Goal: Transaction & Acquisition: Purchase product/service

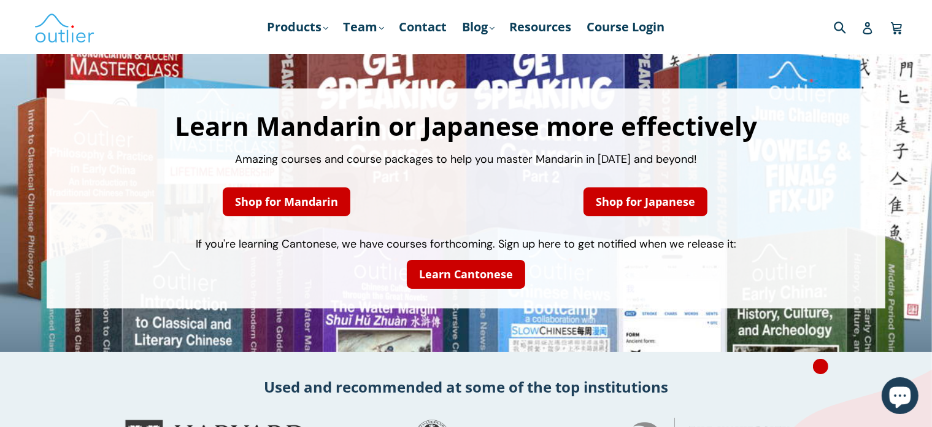
click at [318, 10] on nav "Products .cls-1{fill:#231f20} expand Chinese Characters & Reading Mandarin Pron…" at bounding box center [466, 27] width 472 height 54
click at [299, 38] on nav "Products .cls-1{fill:#231f20} expand Chinese Characters & Reading Mandarin Pron…" at bounding box center [466, 27] width 472 height 54
click at [314, 32] on link "Products .cls-1{fill:#231f20} expand" at bounding box center [297, 27] width 73 height 22
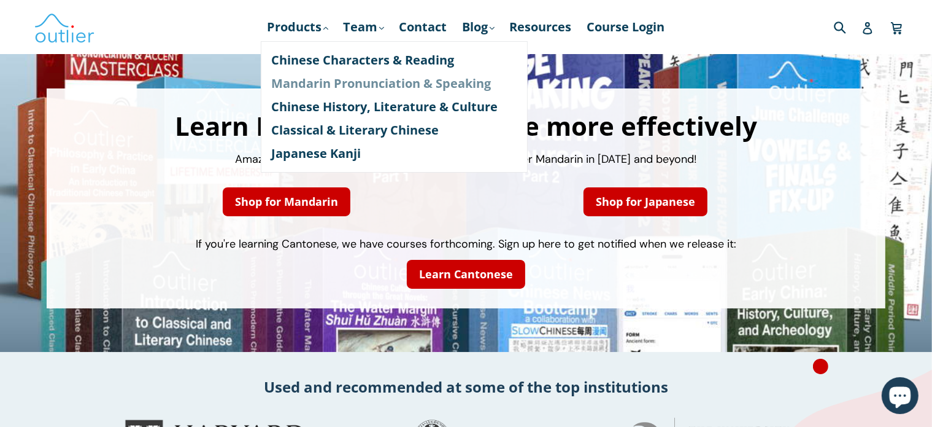
click at [318, 80] on link "Mandarin Pronunciation & Speaking" at bounding box center [394, 83] width 245 height 23
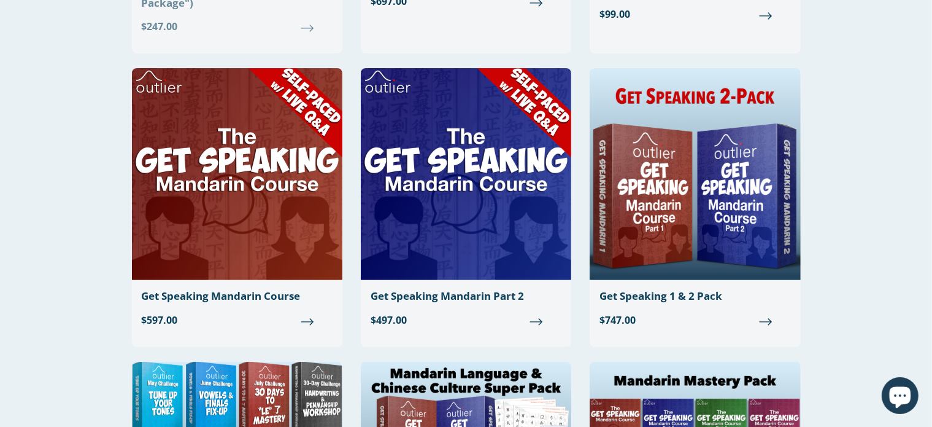
scroll to position [365, 0]
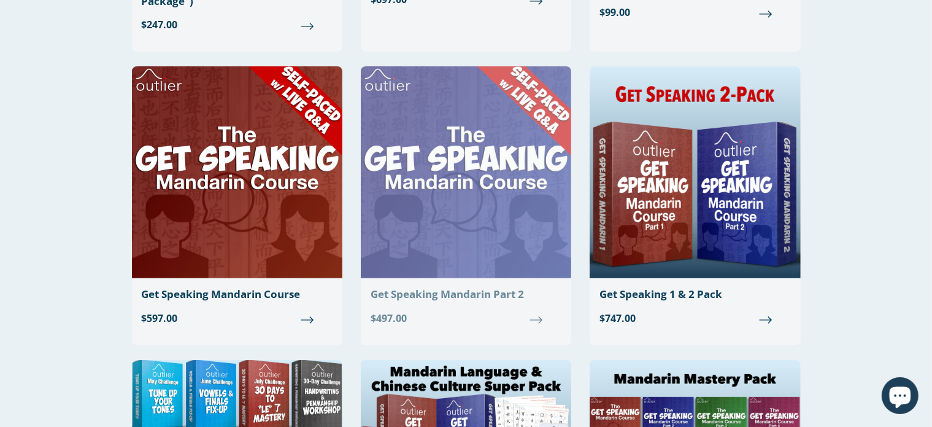
click at [432, 193] on img at bounding box center [466, 172] width 210 height 212
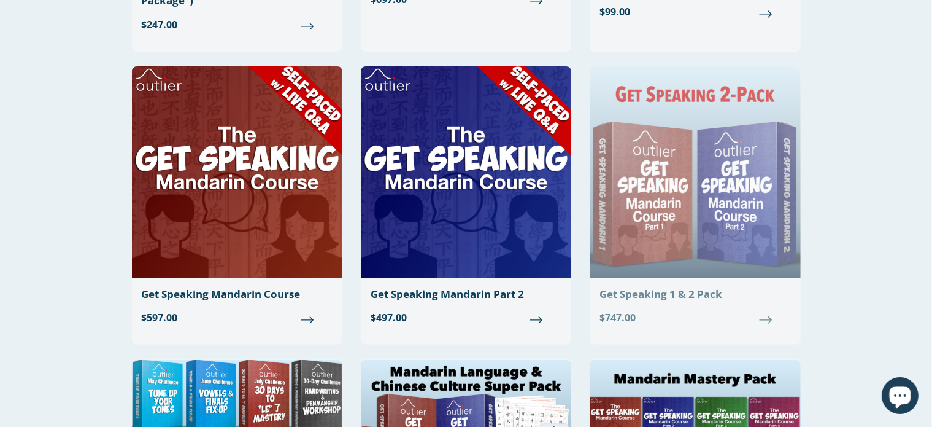
click at [674, 186] on img at bounding box center [695, 172] width 210 height 212
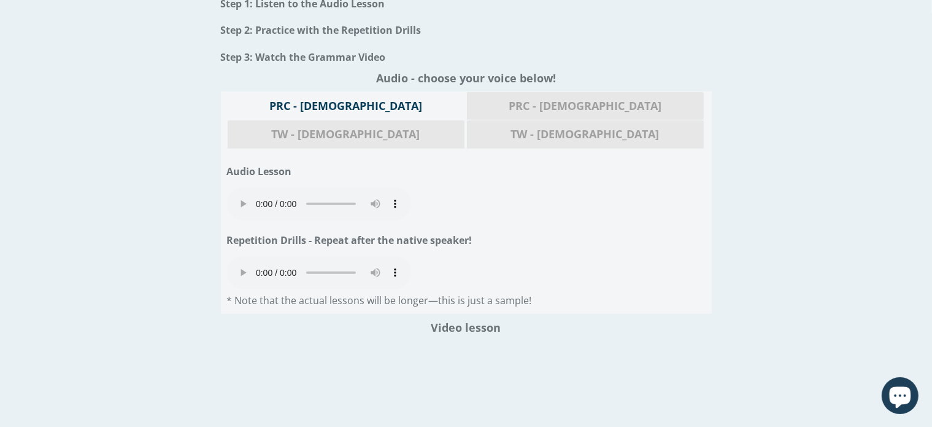
scroll to position [1386, 0]
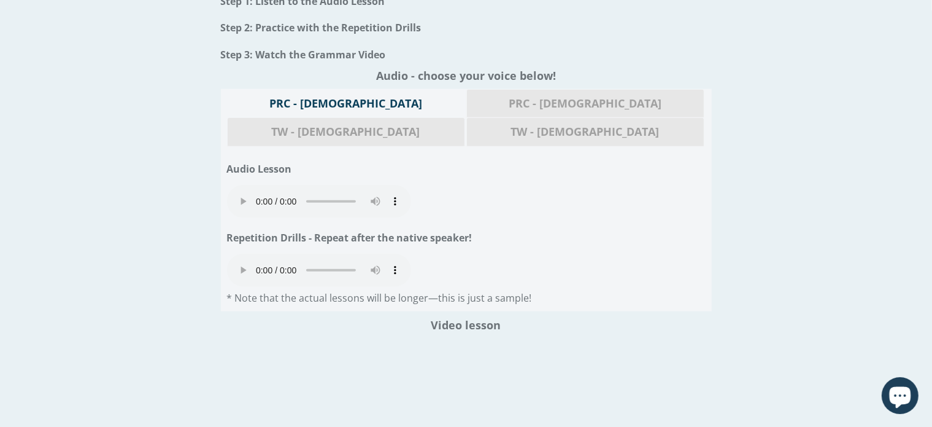
click at [514, 228] on h1 "Repetition Drills - Repeat after the native speaker!" at bounding box center [466, 238] width 479 height 20
drag, startPoint x: 514, startPoint y: 215, endPoint x: 479, endPoint y: 223, distance: 35.7
click at [479, 223] on div "Repetition Drills - Repeat after the native speaker!" at bounding box center [466, 238] width 479 height 32
click at [430, 253] on div "Your browser does not support the audio element." at bounding box center [466, 271] width 479 height 37
drag, startPoint x: 70, startPoint y: 331, endPoint x: 34, endPoint y: 341, distance: 37.4
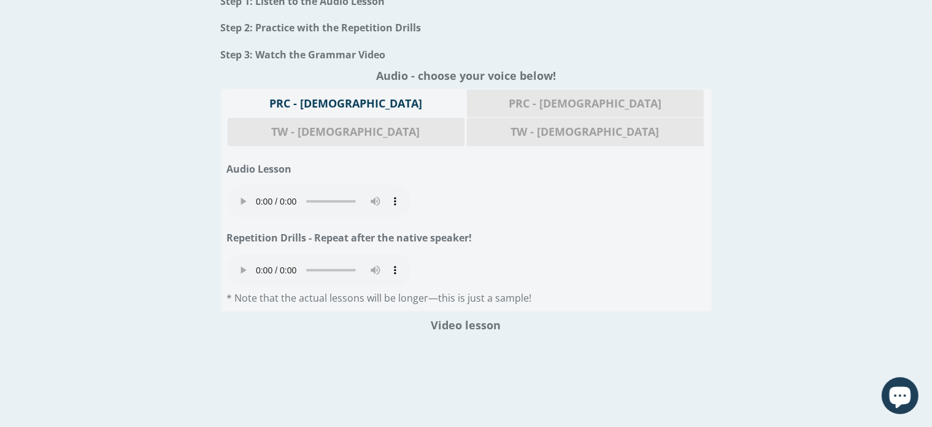
click at [34, 341] on div "Instructions (please read these first!) Step 1: Listen to the Audio Lesson Step…" at bounding box center [466, 290] width 893 height 647
click at [813, 213] on div "Instructions (please read these first!) Step 1: Listen to the Audio Lesson Step…" at bounding box center [466, 290] width 893 height 647
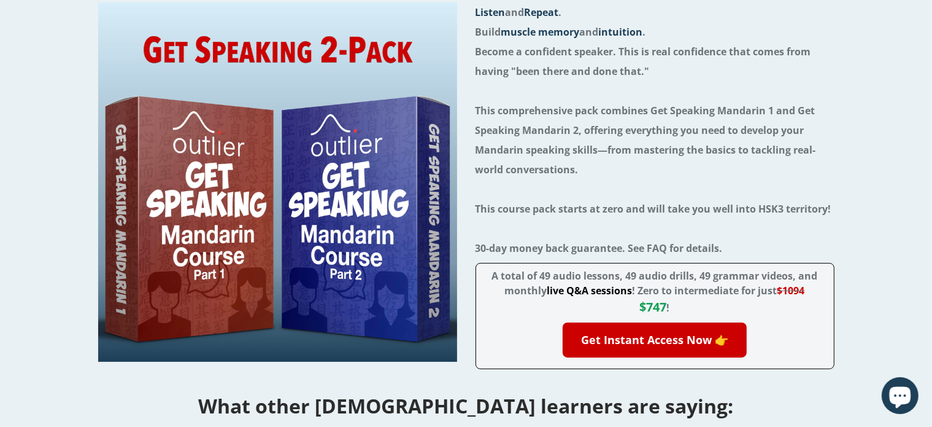
scroll to position [161, 0]
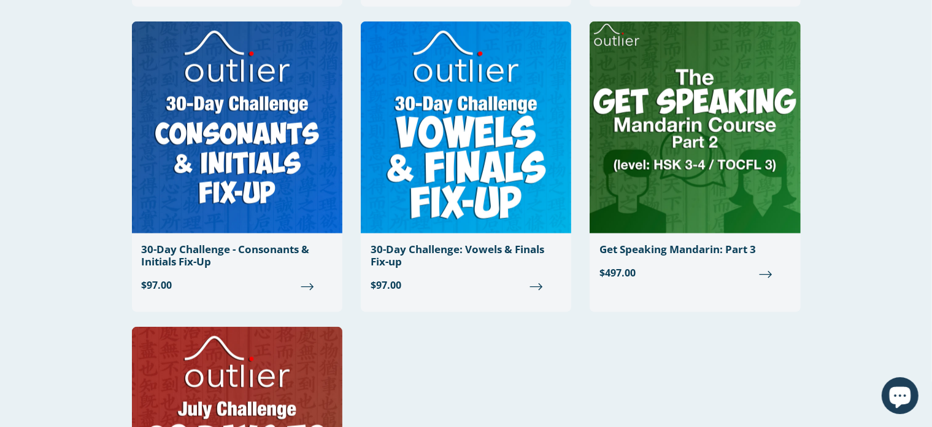
scroll to position [1331, 0]
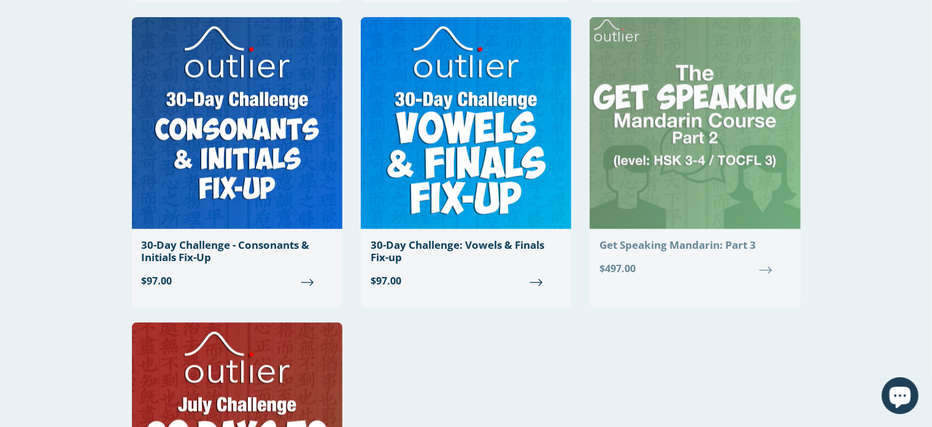
click at [717, 184] on img at bounding box center [695, 123] width 210 height 212
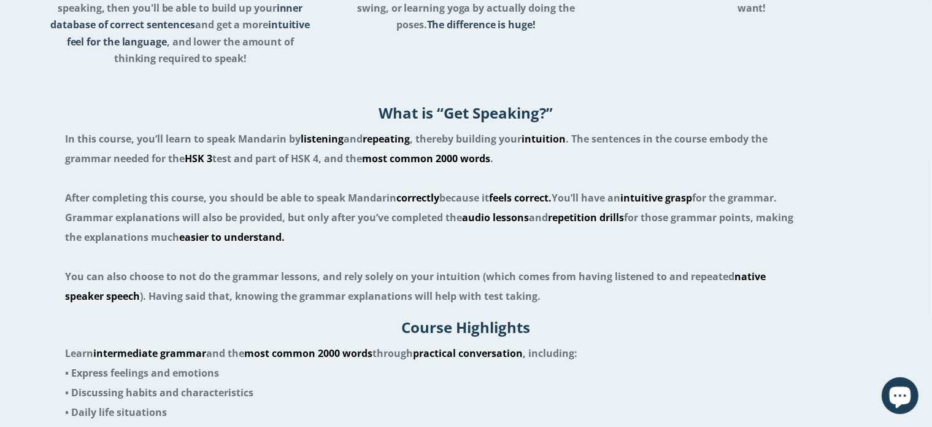
scroll to position [609, 0]
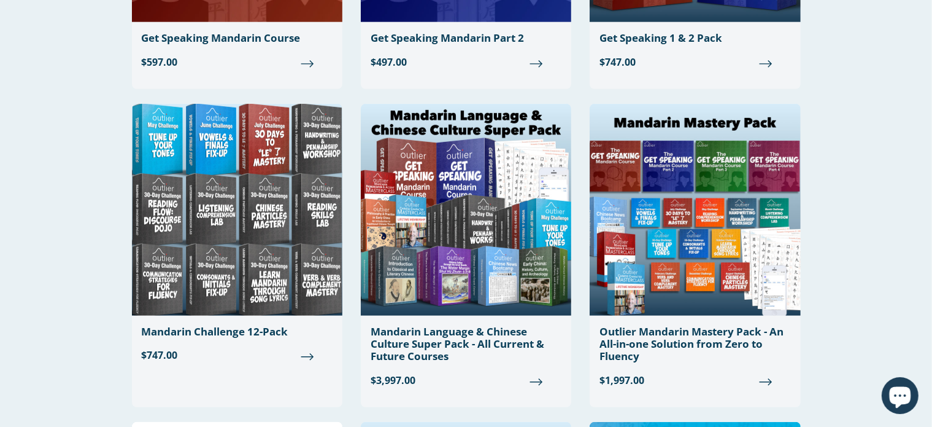
scroll to position [620, 0]
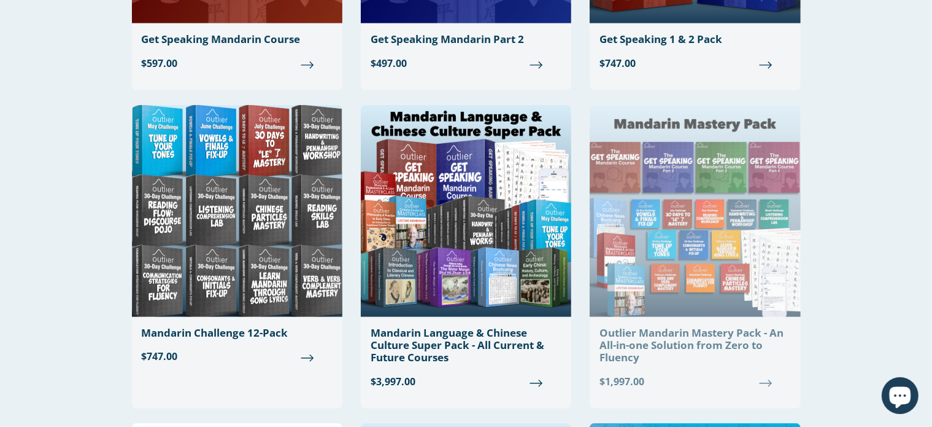
click at [709, 348] on div "Outlier Mandarin Mastery Pack - An All-in-one Solution from Zero to Fluency" at bounding box center [695, 344] width 191 height 37
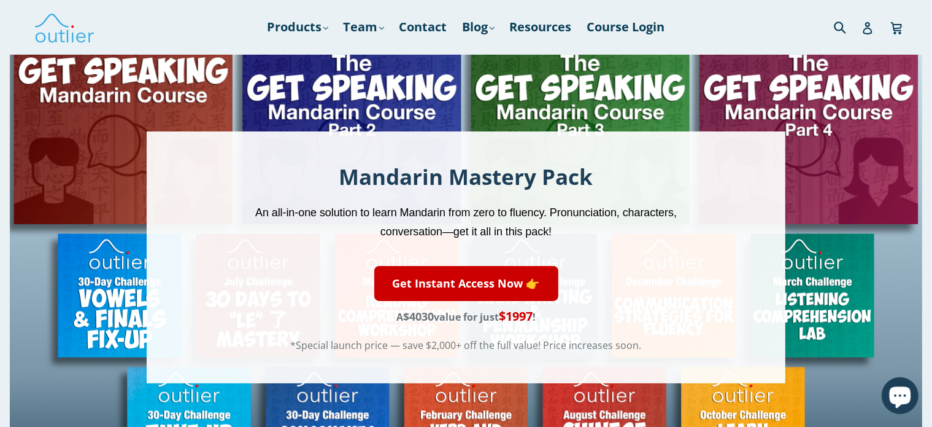
click at [867, 165] on div "Mandarin Mastery Pack An all-in-one solution to learn Mandarin from zero to flu…" at bounding box center [466, 257] width 913 height 405
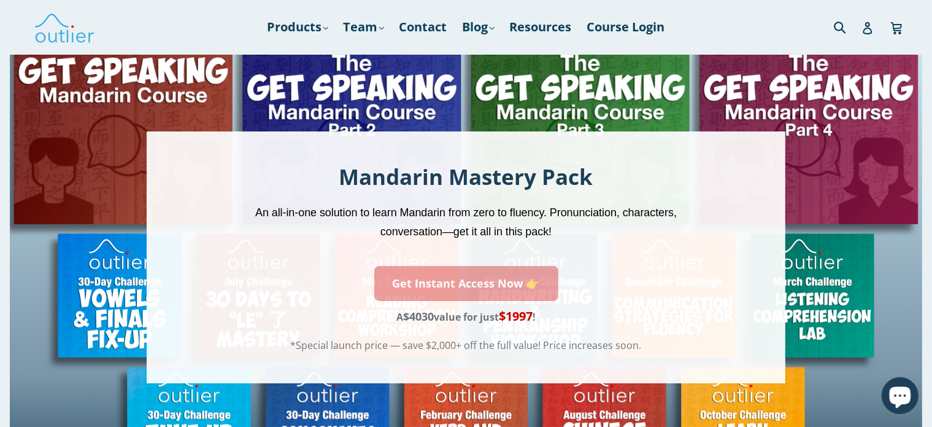
click at [523, 291] on link "Get Instant Access Now 👉" at bounding box center [466, 283] width 184 height 35
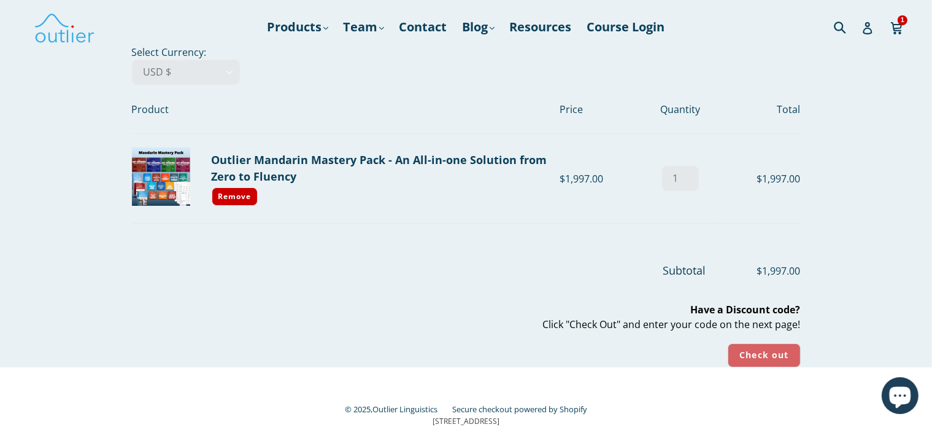
click at [754, 358] on input "Check out" at bounding box center [764, 355] width 72 height 24
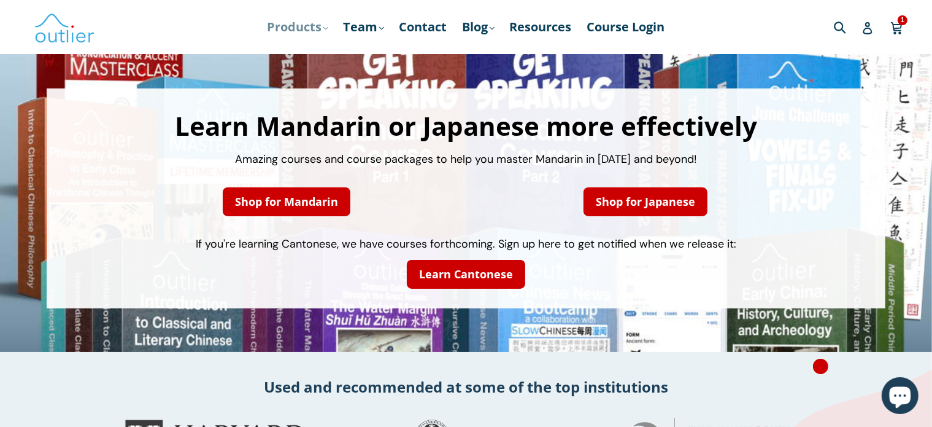
click at [307, 21] on link "Products .cls-1{fill:#231f20} expand" at bounding box center [297, 27] width 73 height 22
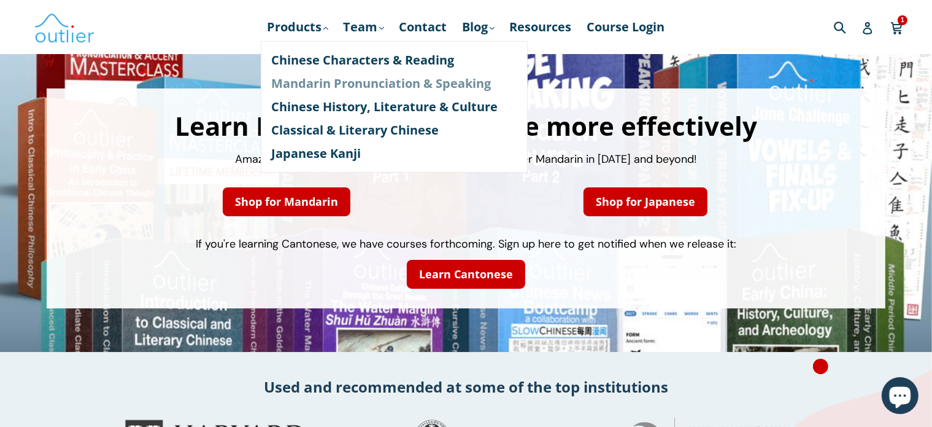
click at [306, 79] on link "Mandarin Pronunciation & Speaking" at bounding box center [394, 83] width 245 height 23
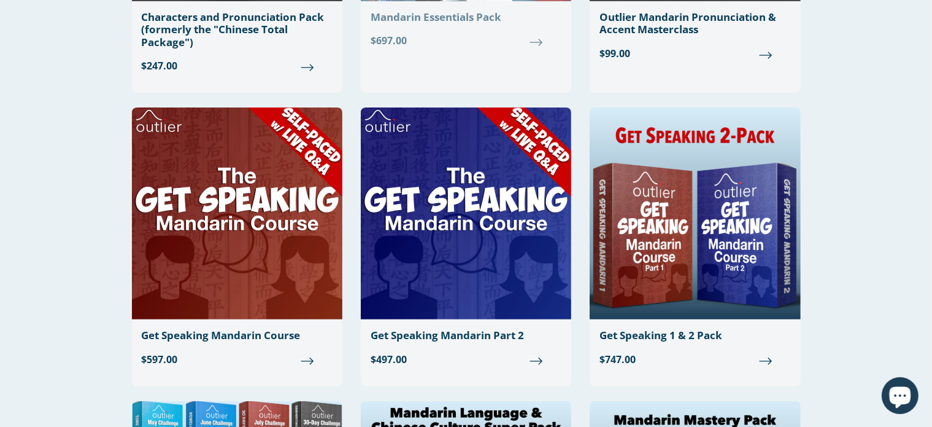
scroll to position [326, 0]
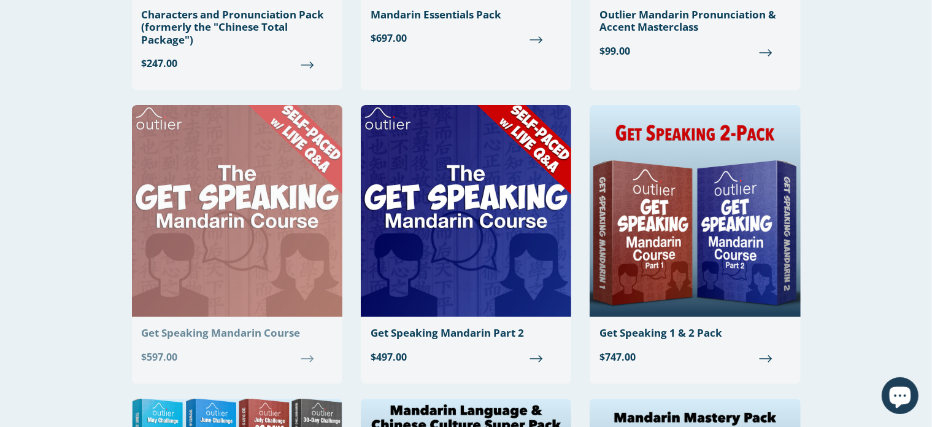
click at [278, 272] on img at bounding box center [237, 211] width 210 height 212
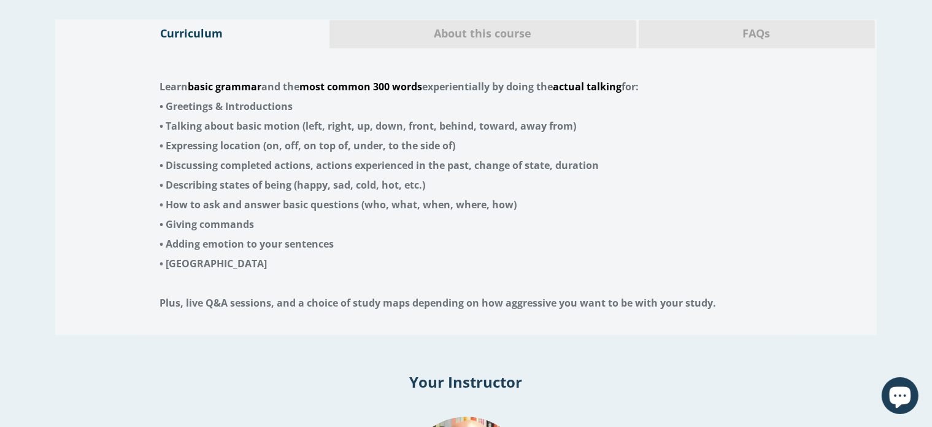
scroll to position [2530, 0]
click at [570, 18] on div "About this course" at bounding box center [482, 32] width 307 height 29
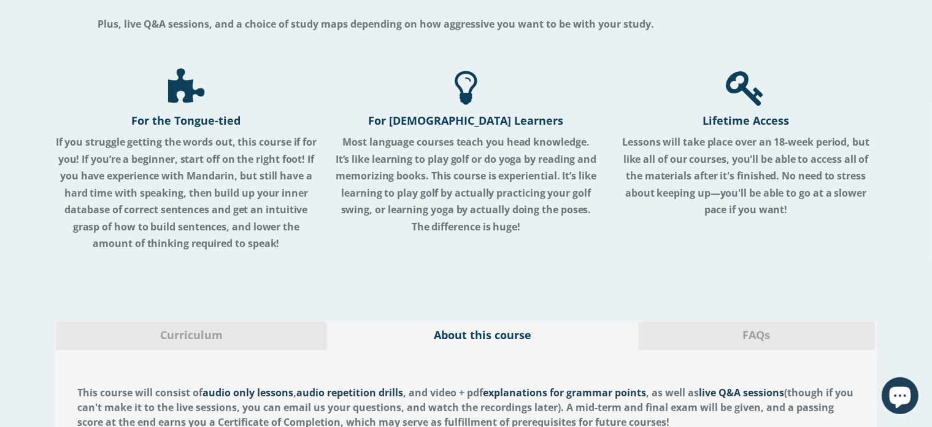
scroll to position [2226, 0]
click at [708, 321] on div "FAQs" at bounding box center [756, 335] width 237 height 29
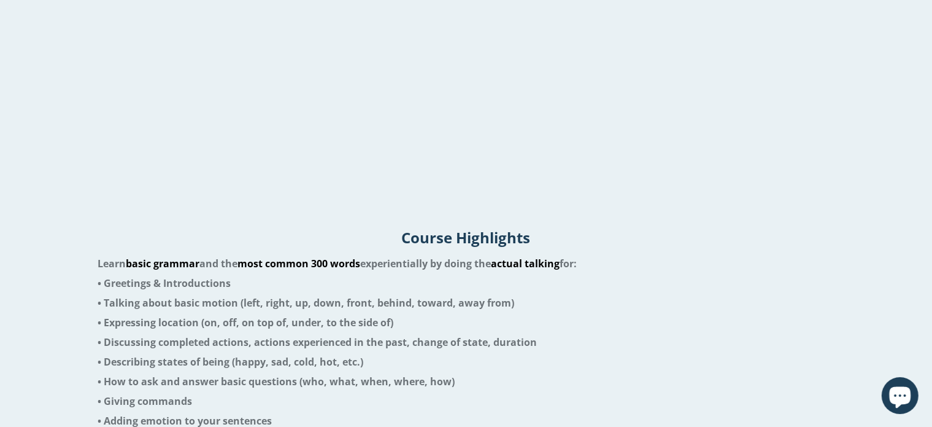
scroll to position [1767, 0]
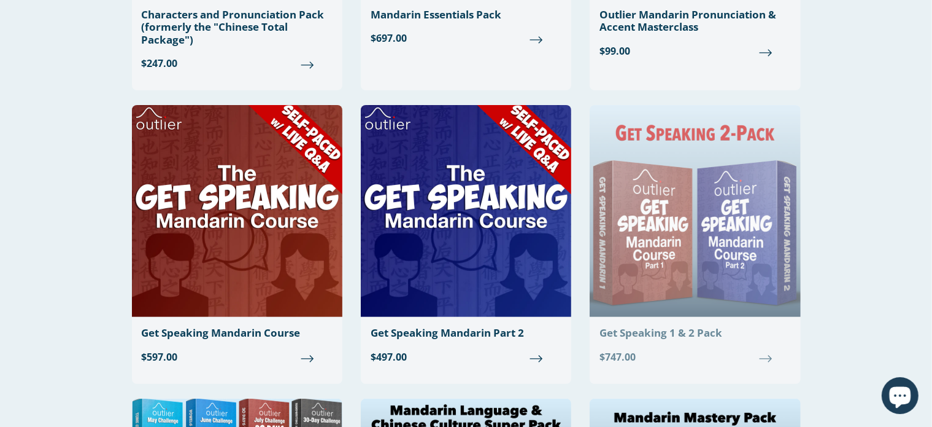
click at [679, 266] on img at bounding box center [695, 211] width 210 height 212
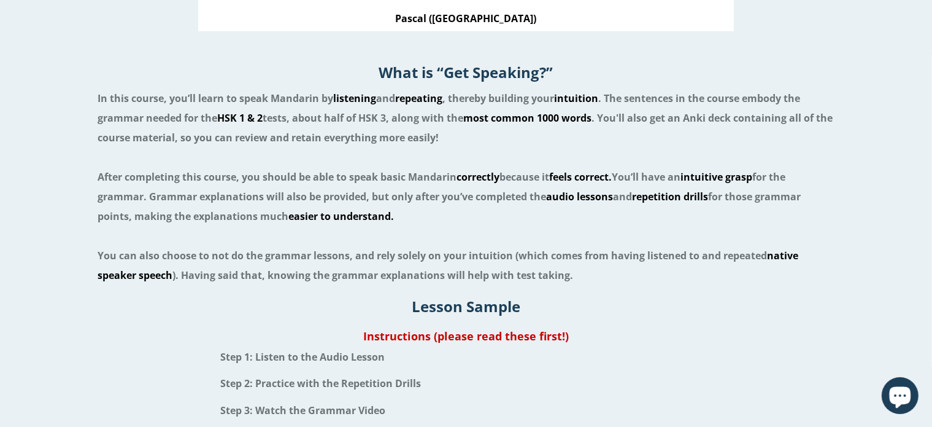
scroll to position [1031, 0]
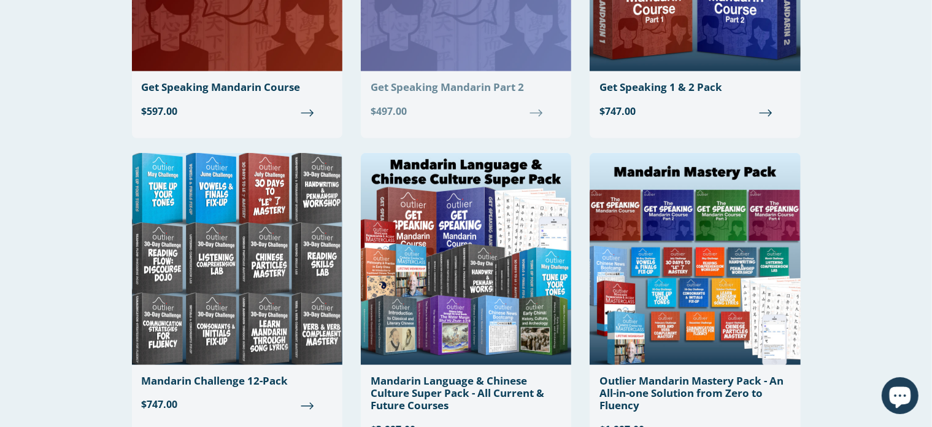
scroll to position [738, 0]
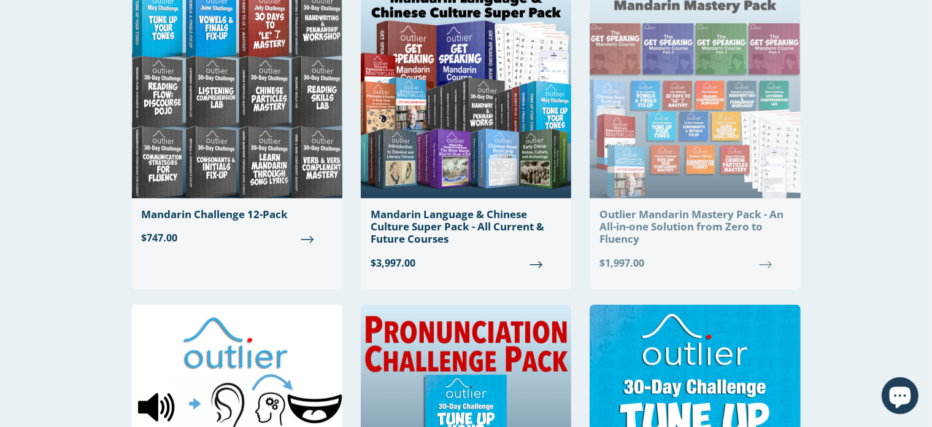
click at [694, 211] on div "Outlier Mandarin Mastery Pack - An All-in-one Solution from Zero to Fluency" at bounding box center [695, 226] width 191 height 37
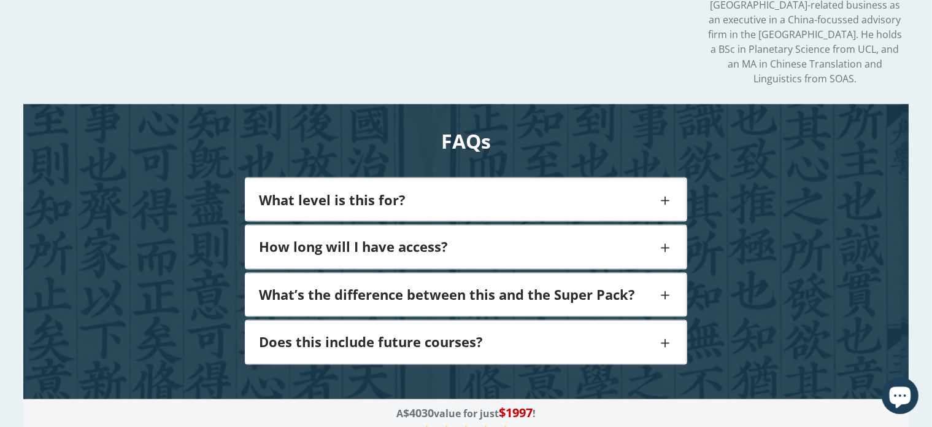
scroll to position [2099, 0]
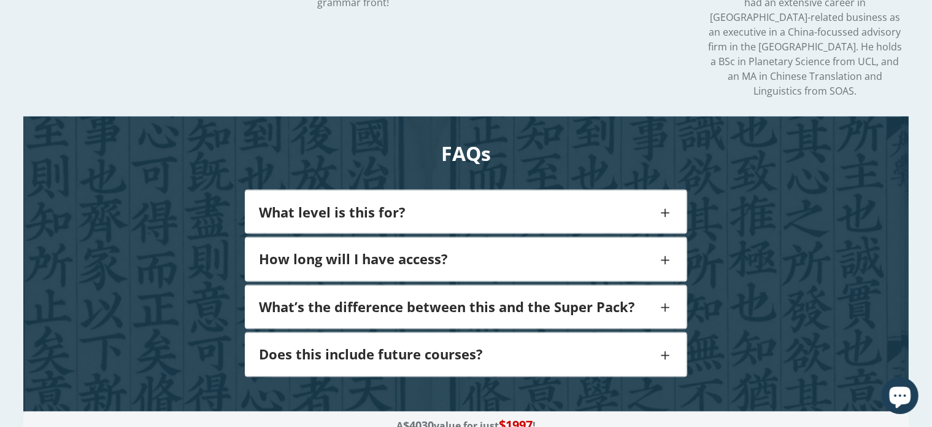
click at [670, 342] on span at bounding box center [665, 354] width 16 height 25
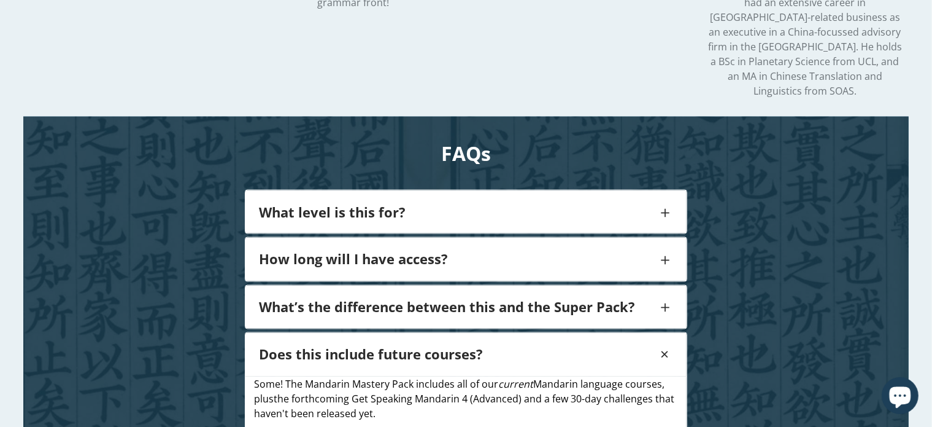
click at [665, 295] on span at bounding box center [665, 307] width 16 height 25
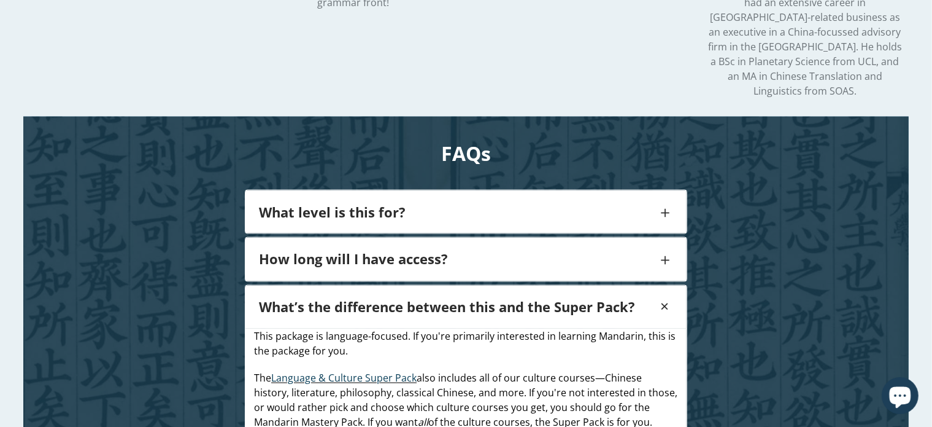
click at [670, 247] on span at bounding box center [665, 259] width 16 height 25
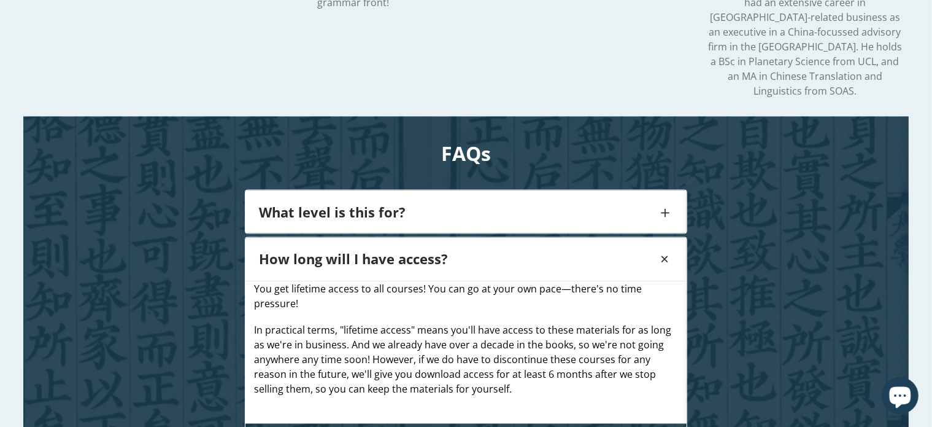
click at [666, 199] on span at bounding box center [665, 211] width 16 height 25
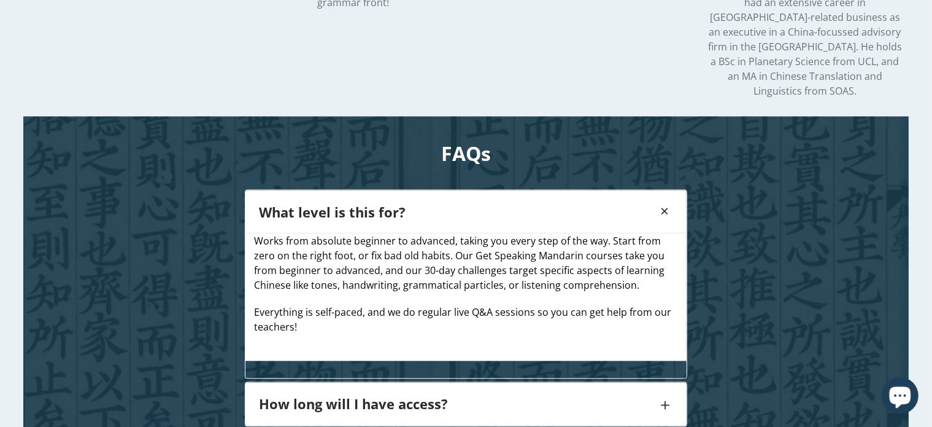
click at [670, 392] on span at bounding box center [665, 404] width 16 height 25
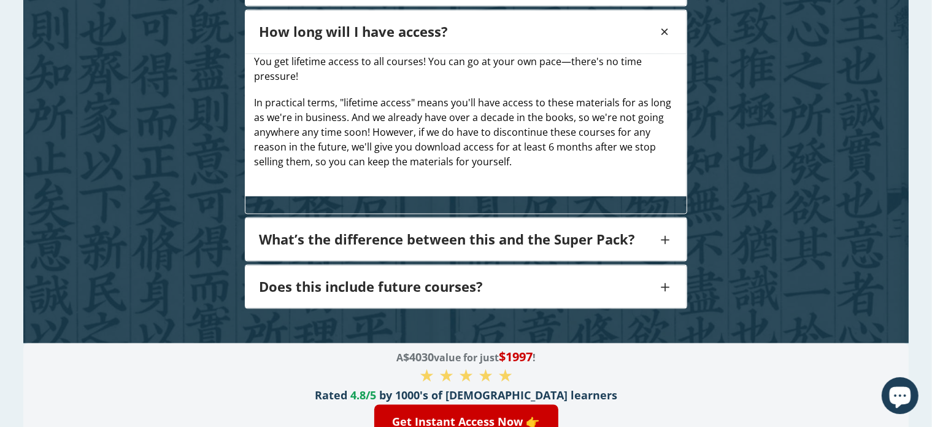
scroll to position [2329, 0]
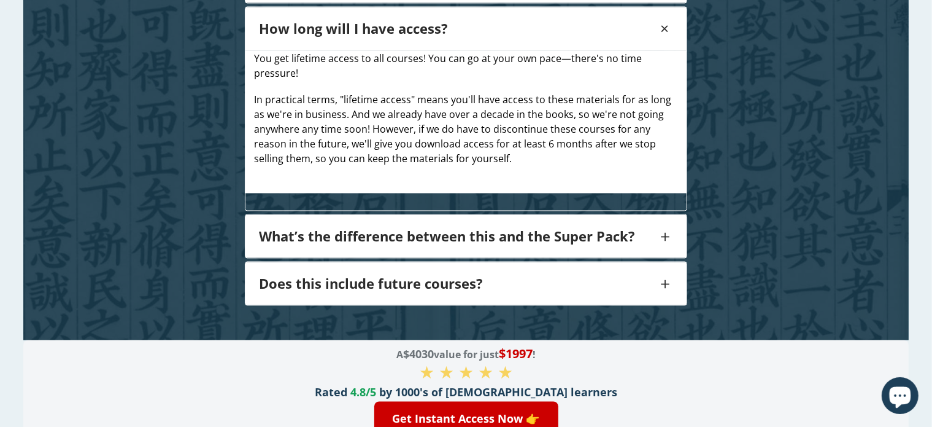
click at [662, 224] on span at bounding box center [665, 236] width 16 height 25
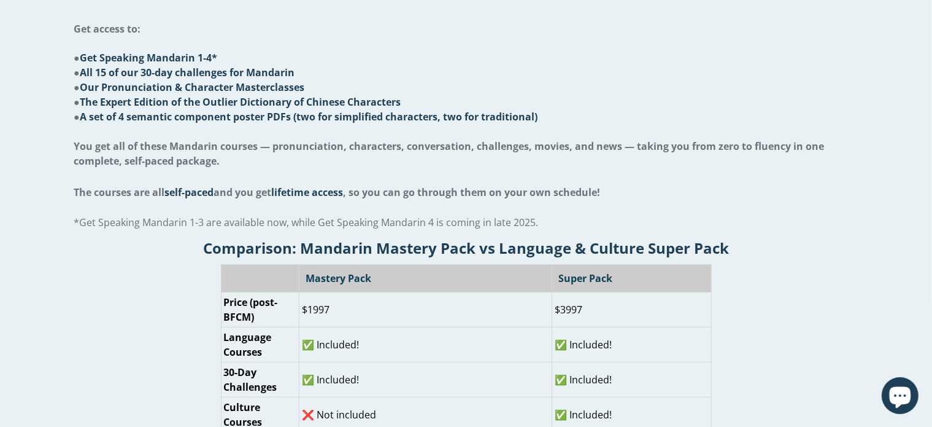
scroll to position [0, 0]
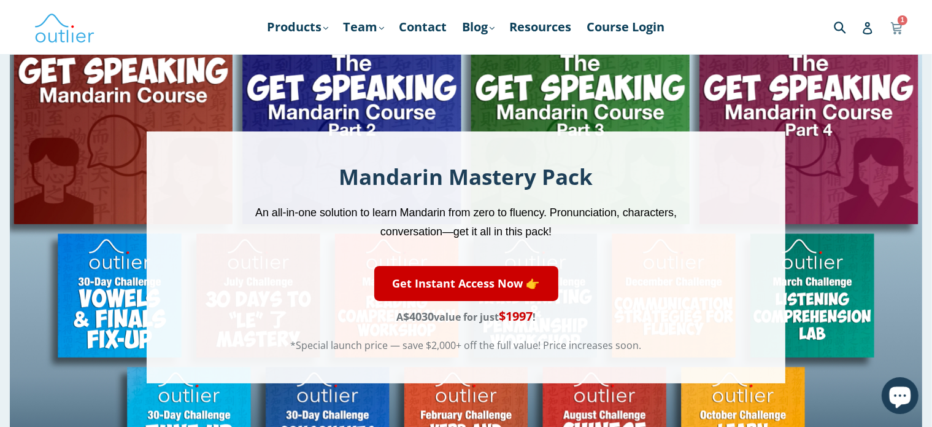
click at [896, 21] on icon at bounding box center [896, 27] width 12 height 18
